Goal: Information Seeking & Learning: Learn about a topic

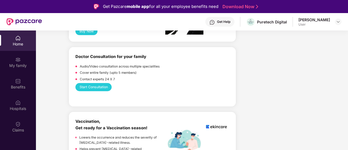
scroll to position [282, 0]
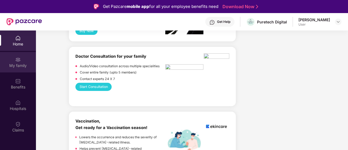
click at [30, 64] on div "My family" at bounding box center [18, 65] width 36 height 5
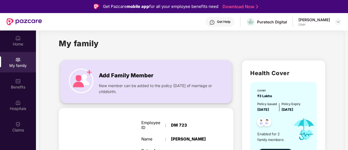
scroll to position [0, 0]
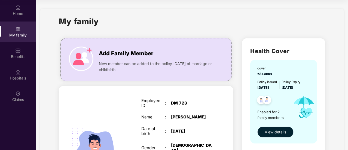
click at [277, 133] on span "View details" at bounding box center [276, 132] width 22 height 6
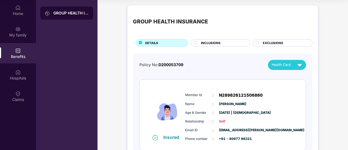
click at [212, 45] on span "INCLUSIONS" at bounding box center [211, 43] width 20 height 5
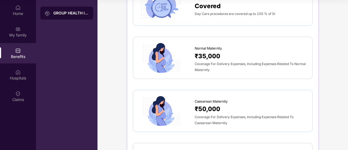
scroll to position [534, 0]
click at [199, 55] on span "₹35,000" at bounding box center [208, 56] width 26 height 10
click at [201, 107] on span "₹50,000" at bounding box center [208, 109] width 26 height 10
click at [162, 106] on img at bounding box center [161, 110] width 44 height 31
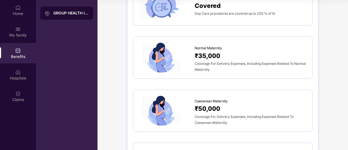
click at [162, 106] on img at bounding box center [161, 110] width 44 height 31
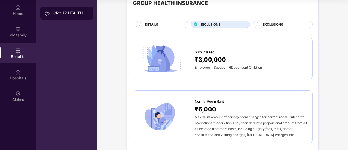
scroll to position [0, 0]
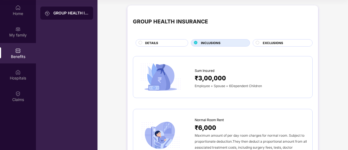
click at [285, 44] on div "EXCLUSIONS" at bounding box center [285, 44] width 50 height 6
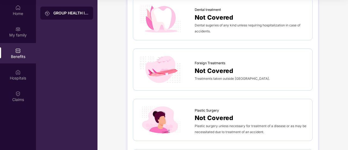
scroll to position [426, 0]
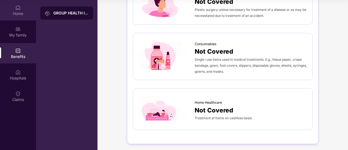
click at [9, 10] on div "Home" at bounding box center [18, 10] width 36 height 20
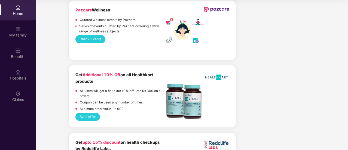
scroll to position [1381, 0]
